Goal: Information Seeking & Learning: Learn about a topic

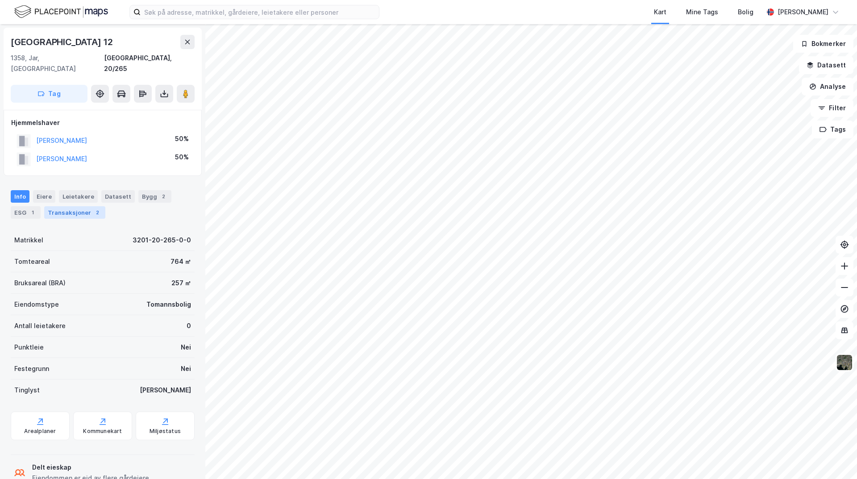
click at [79, 206] on div "Transaksjoner 2" at bounding box center [74, 212] width 61 height 12
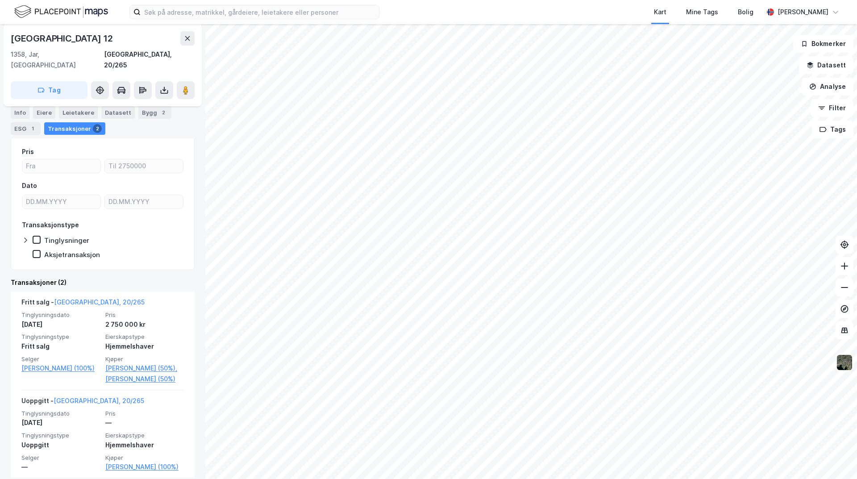
scroll to position [104, 0]
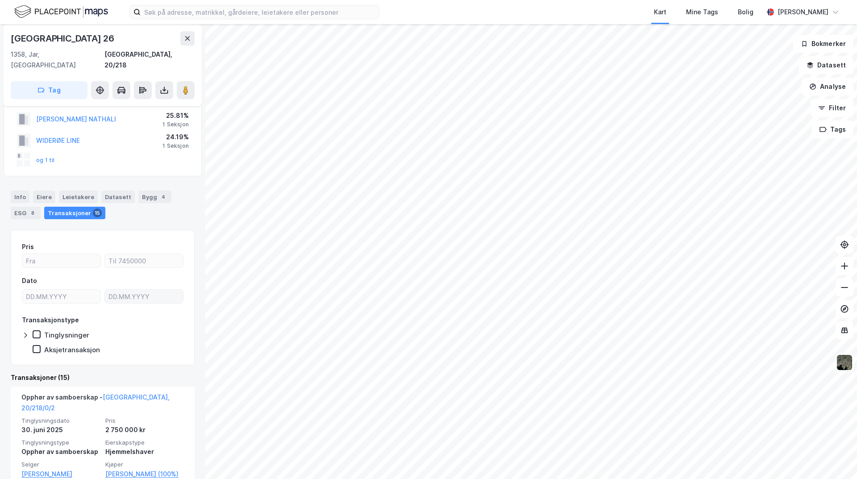
scroll to position [89, 0]
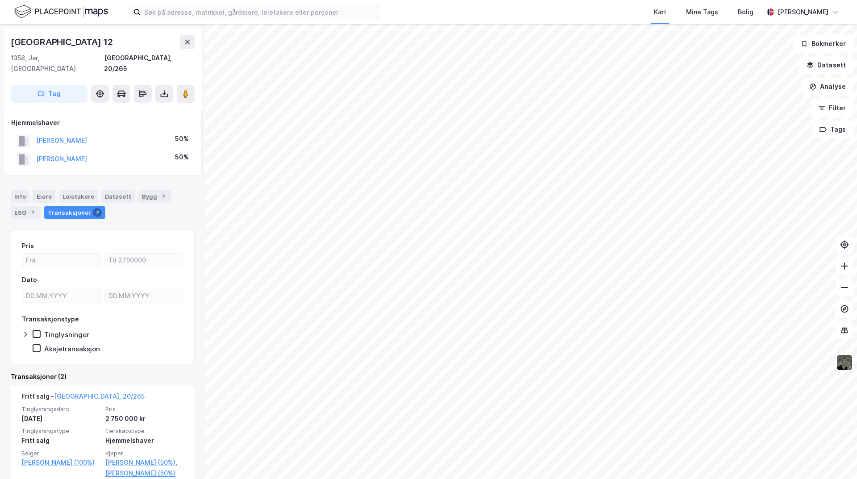
click at [671, 478] on html "Kart Mine Tags [PERSON_NAME][GEOGRAPHIC_DATA] 12 1358, [GEOGRAPHIC_DATA], [GEOG…" at bounding box center [428, 239] width 857 height 479
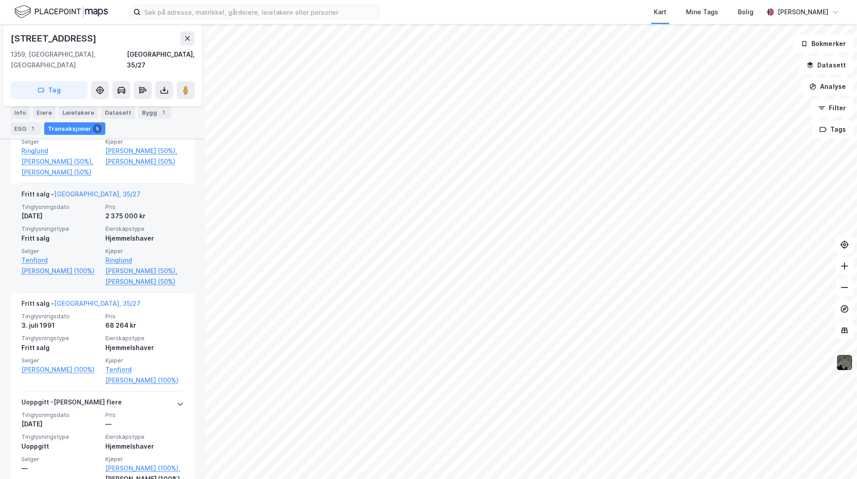
scroll to position [312, 0]
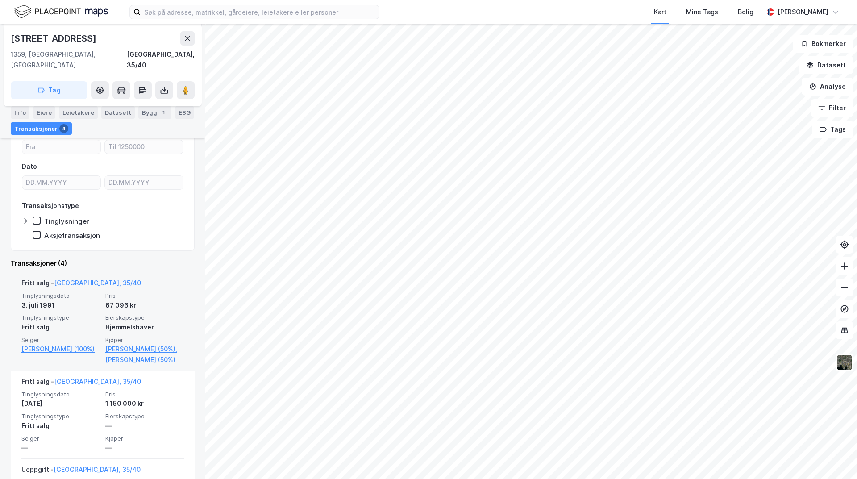
scroll to position [178, 0]
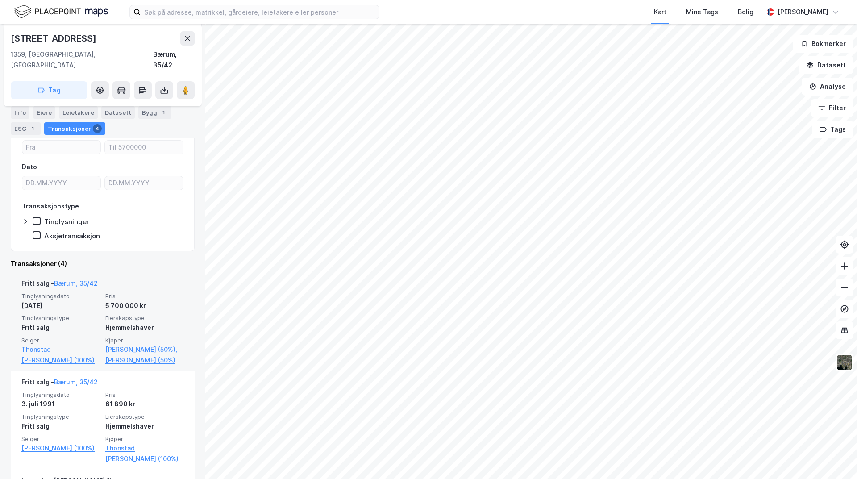
scroll to position [134, 0]
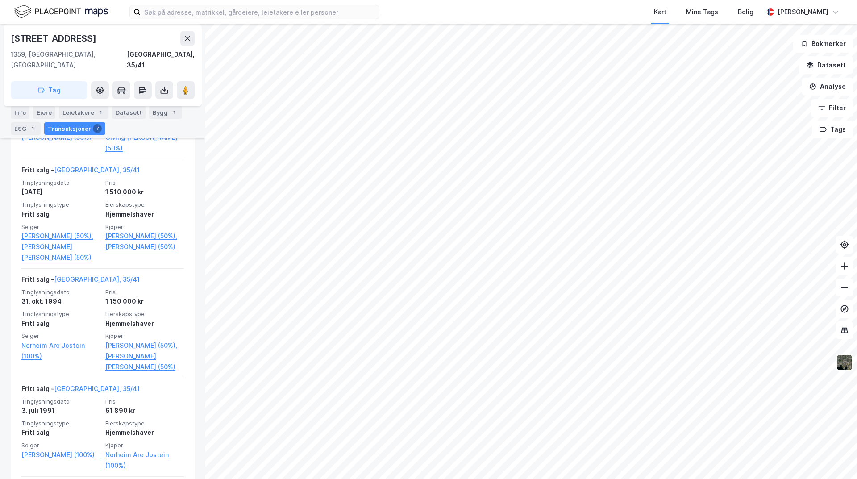
scroll to position [446, 0]
